Goal: Information Seeking & Learning: Learn about a topic

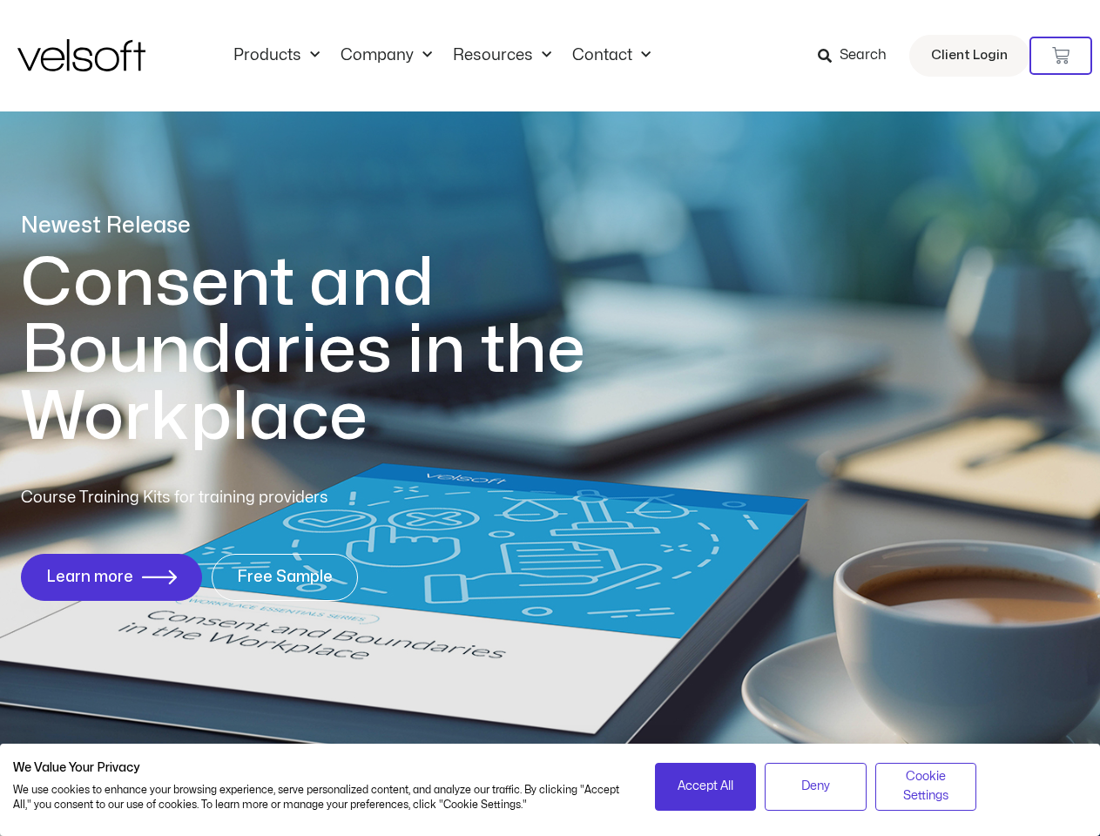
click at [550, 418] on h1 "Consent and Boundaries in the Workplace" at bounding box center [339, 350] width 636 height 201
click at [1061, 56] on icon at bounding box center [1060, 55] width 17 height 17
click at [705, 786] on span "Accept All" at bounding box center [706, 786] width 56 height 19
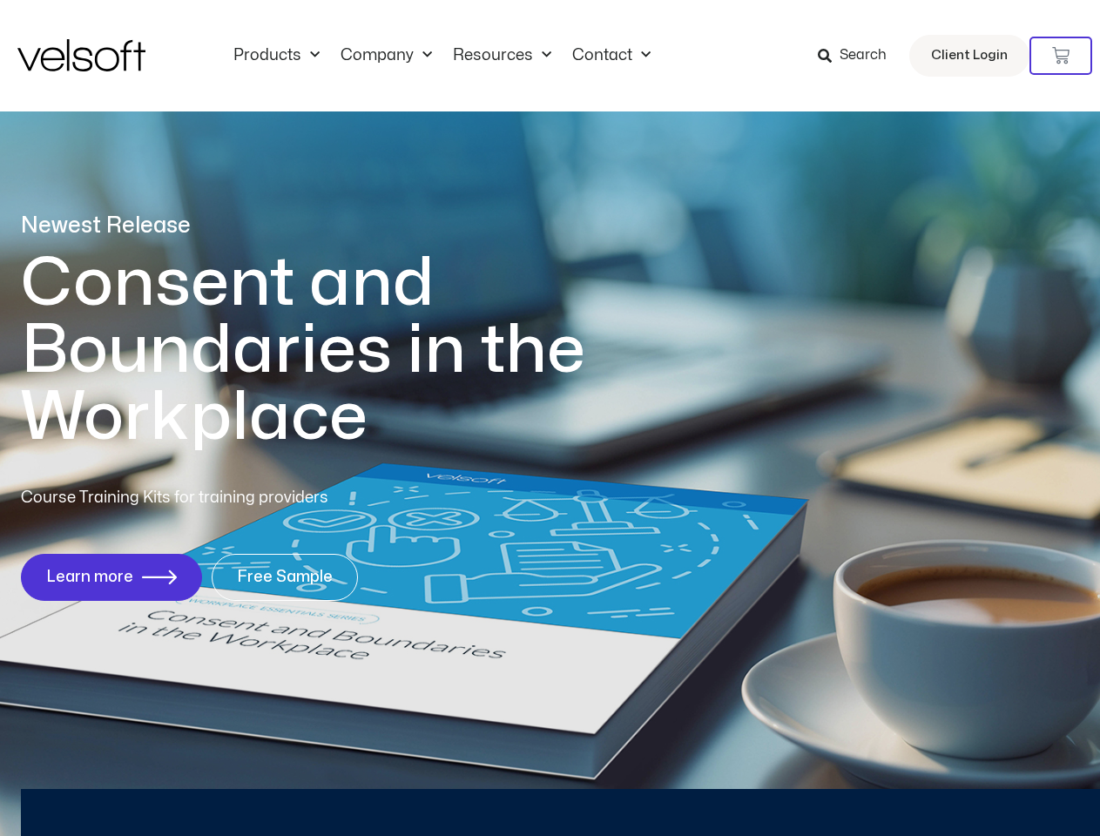
click at [550, 418] on div "No products in the cart." at bounding box center [550, 418] width 0 height 0
